Goal: Task Accomplishment & Management: Manage account settings

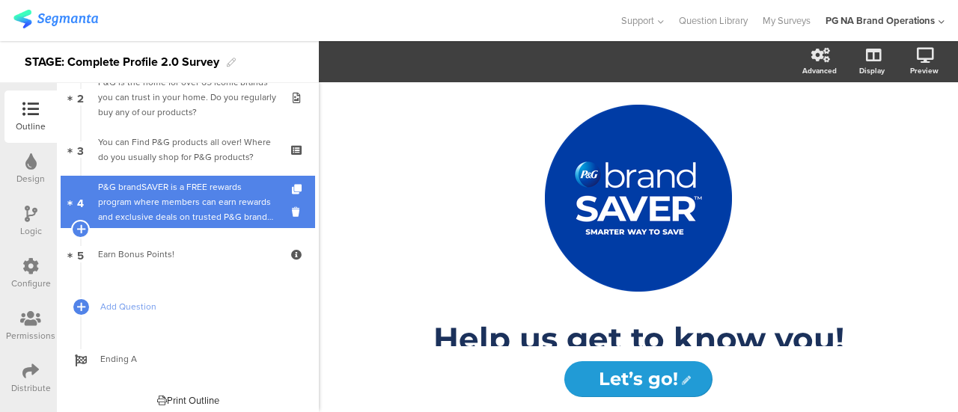
scroll to position [130, 0]
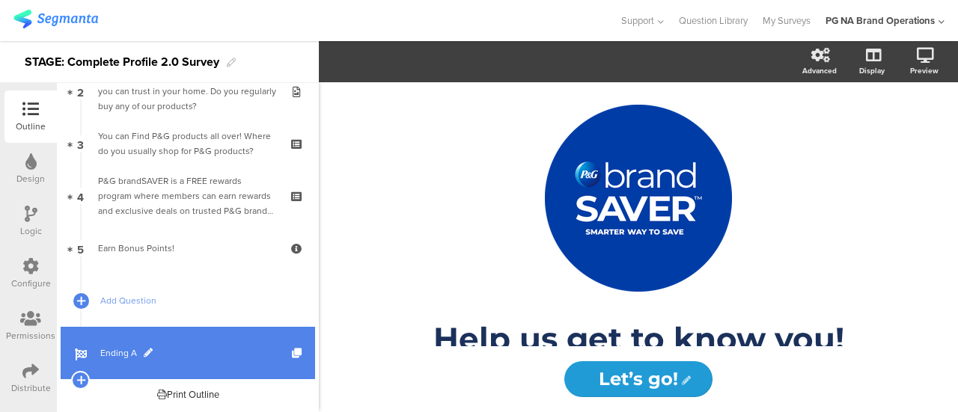
click at [119, 337] on link "Ending A" at bounding box center [188, 353] width 254 height 52
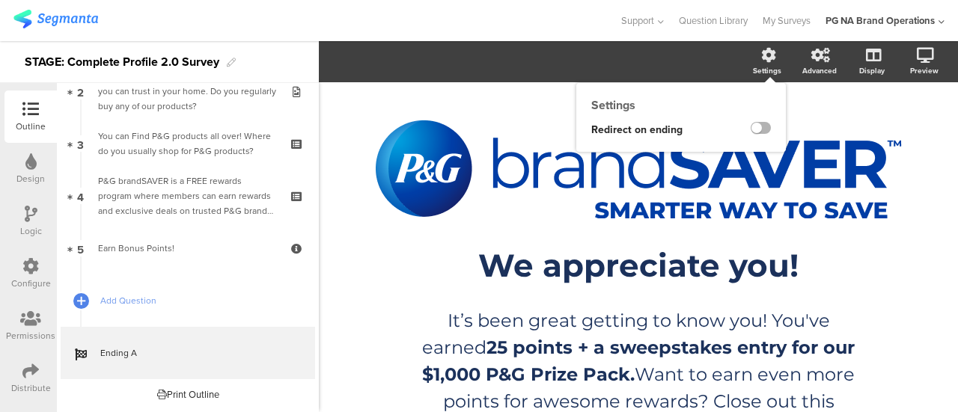
click at [753, 128] on label at bounding box center [760, 128] width 20 height 12
click at [0, 0] on input "checkbox" at bounding box center [0, 0] width 0 height 0
click at [26, 25] on img at bounding box center [55, 19] width 85 height 19
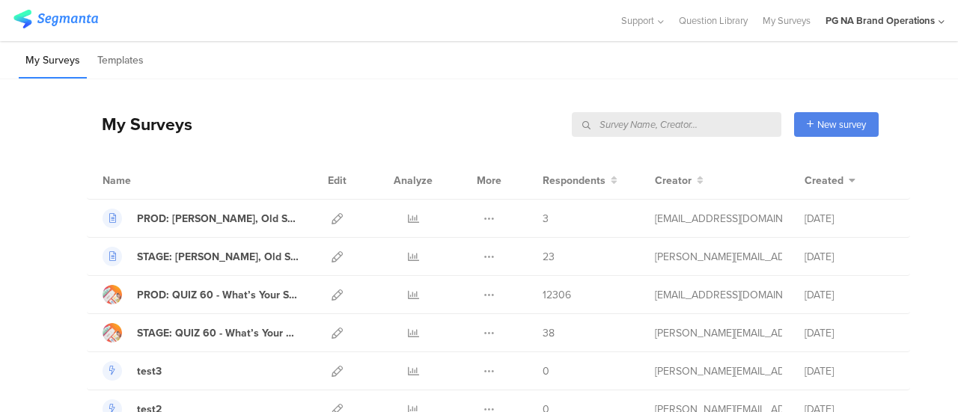
click at [694, 124] on input "text" at bounding box center [676, 124] width 209 height 25
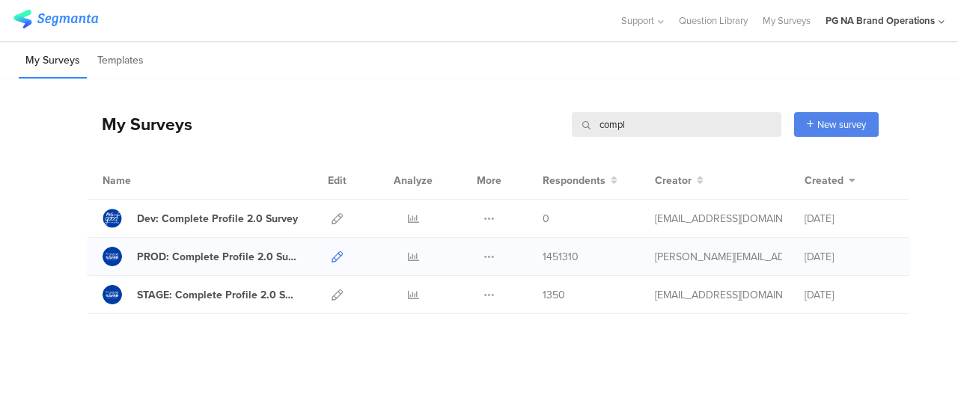
type input "compl"
click at [339, 254] on icon at bounding box center [336, 256] width 11 height 11
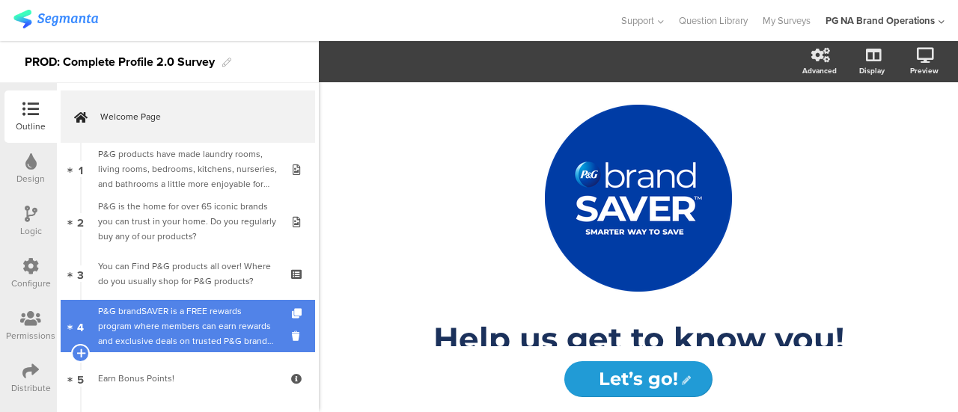
scroll to position [130, 0]
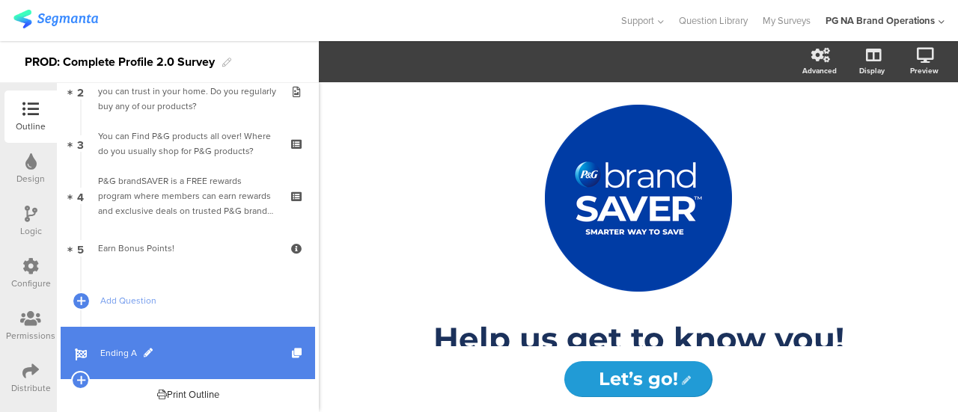
click at [114, 355] on span "Ending A" at bounding box center [196, 353] width 192 height 15
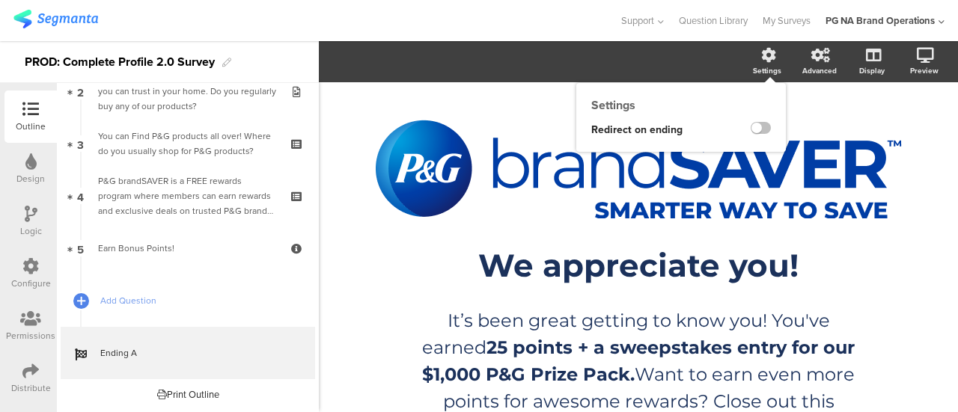
click at [748, 120] on div at bounding box center [757, 130] width 58 height 27
click at [751, 129] on label at bounding box center [760, 128] width 20 height 12
click at [0, 0] on input "checkbox" at bounding box center [0, 0] width 0 height 0
click at [527, 10] on div at bounding box center [309, 20] width 592 height 25
click at [37, 26] on img at bounding box center [55, 19] width 85 height 19
